Goal: Transaction & Acquisition: Purchase product/service

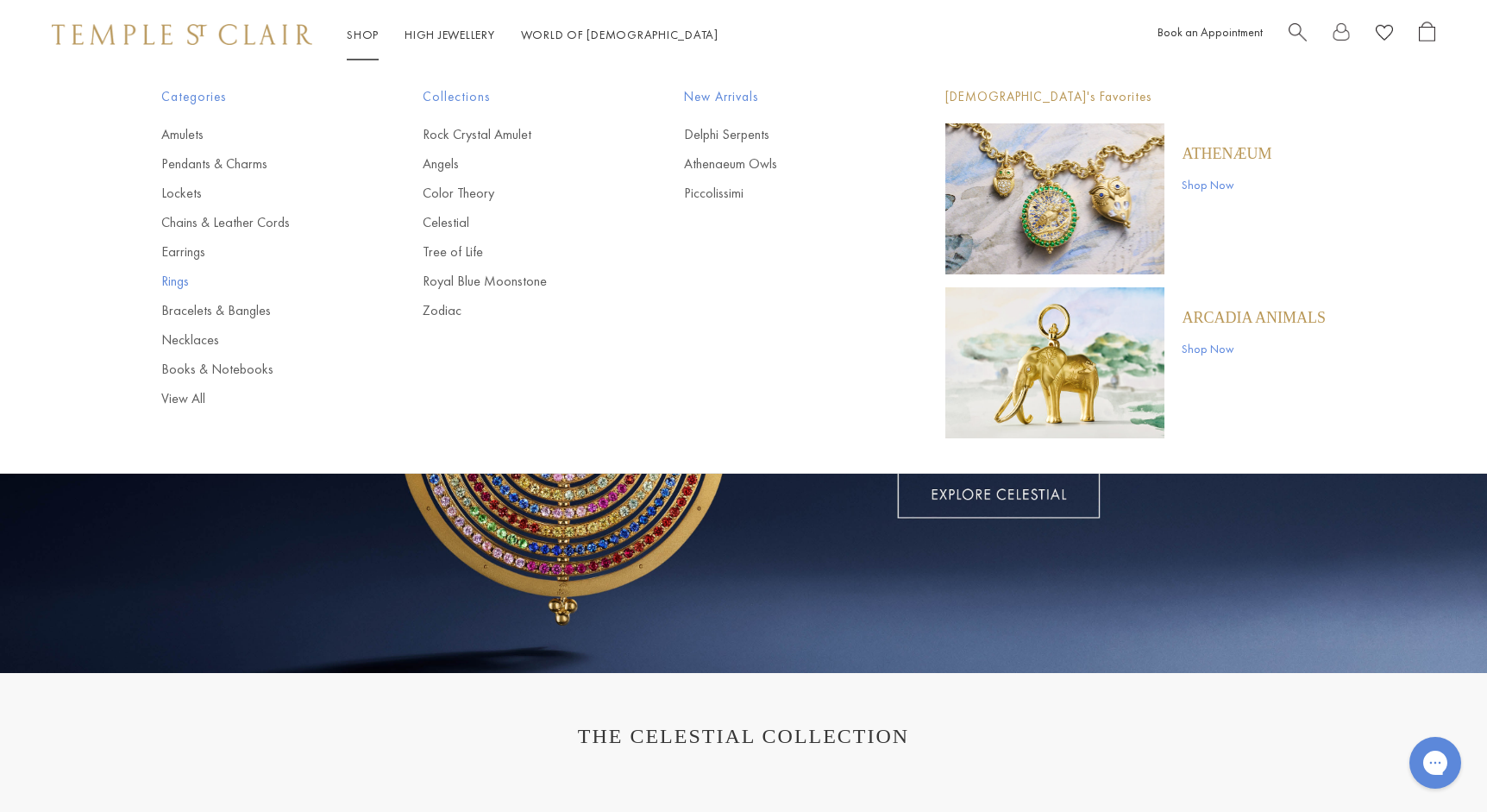
click at [174, 283] on link "Rings" at bounding box center [258, 281] width 192 height 19
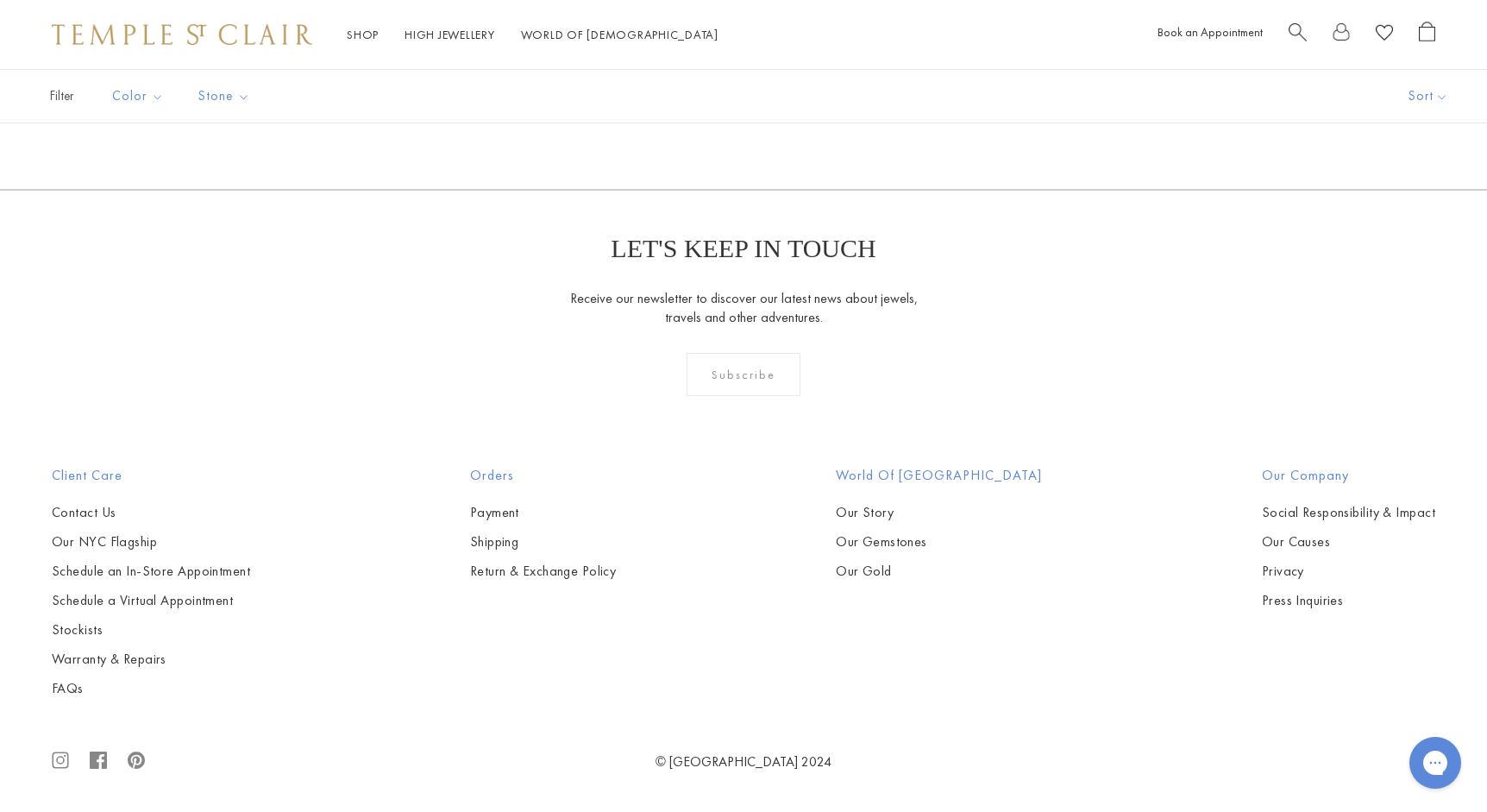
scroll to position [9079, 0]
click at [746, 120] on link "2" at bounding box center [744, 96] width 56 height 47
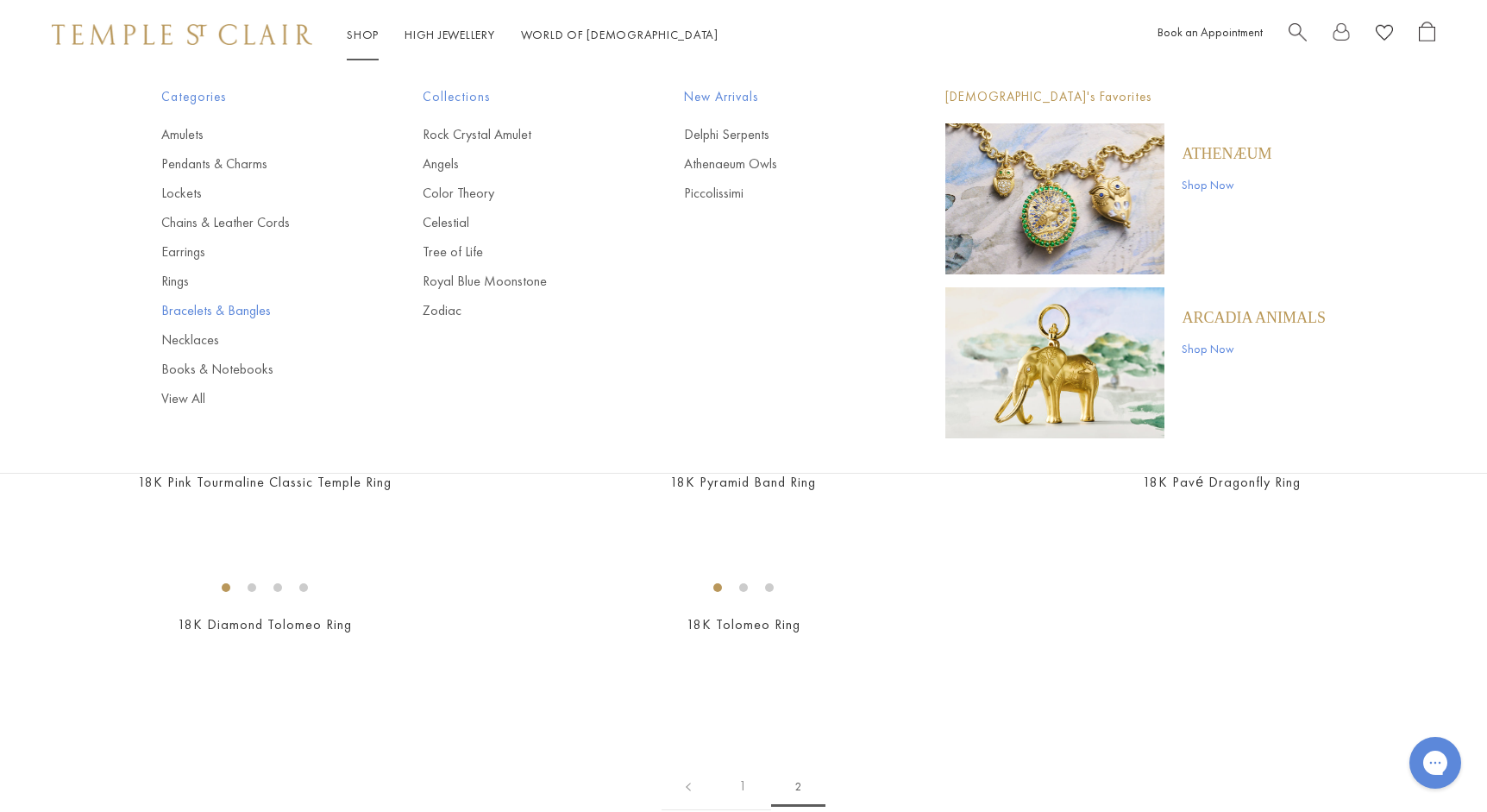
click at [188, 309] on link "Bracelets & Bangles" at bounding box center [258, 310] width 192 height 19
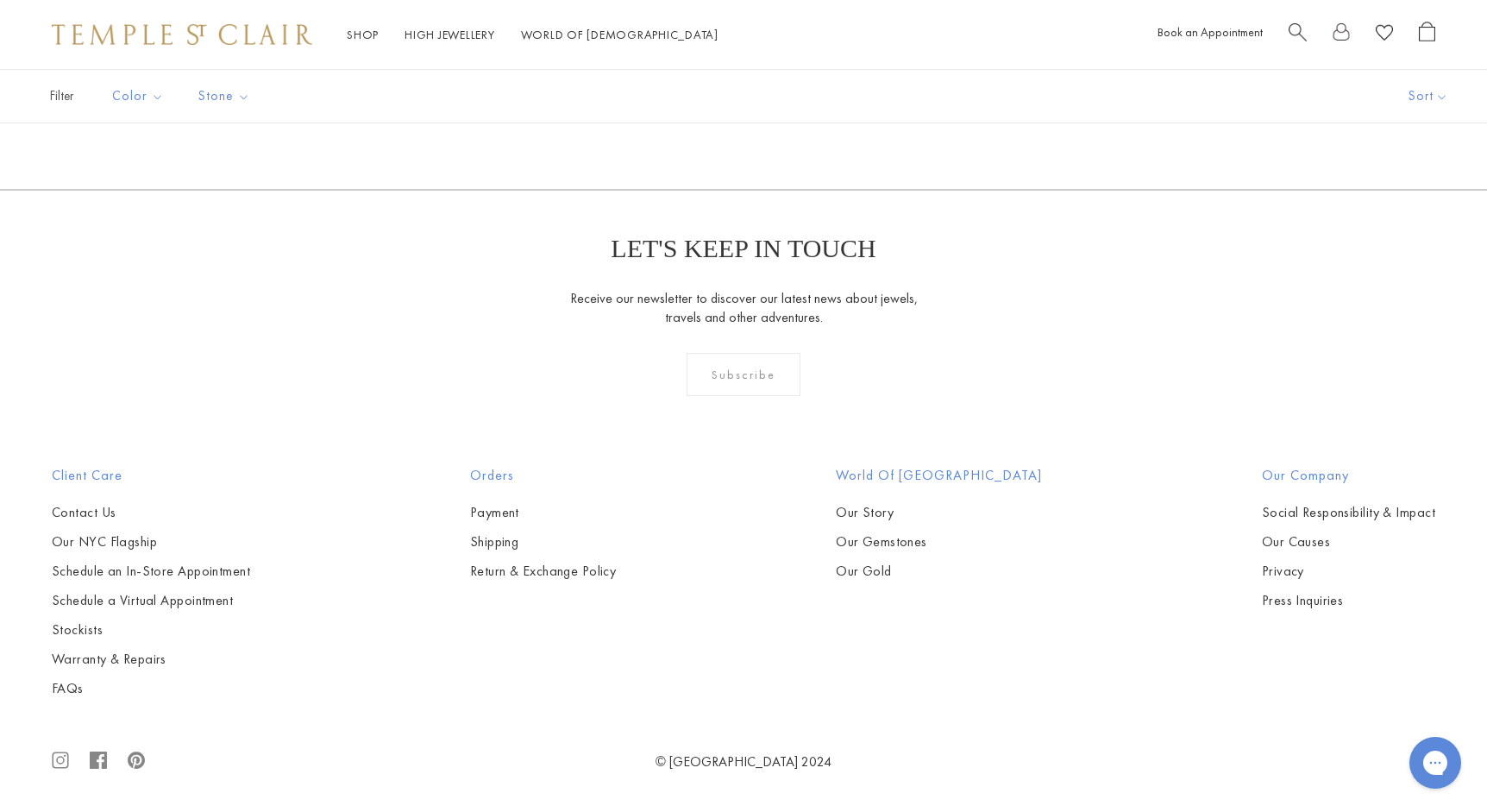
scroll to position [4002, 0]
click at [0, 0] on img at bounding box center [0, 0] width 0 height 0
